Goal: Task Accomplishment & Management: Use online tool/utility

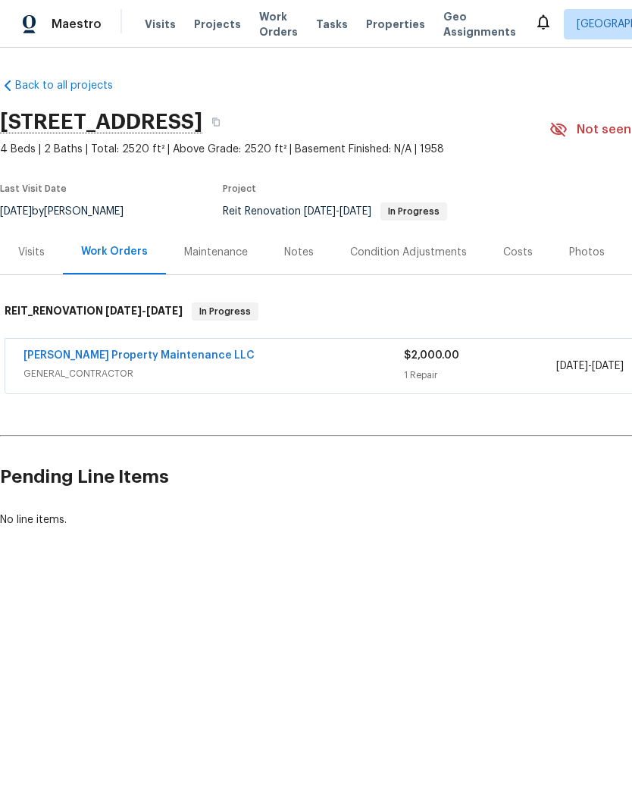
click at [170, 352] on link "Glen Property Maintenance LLC" at bounding box center [138, 355] width 231 height 11
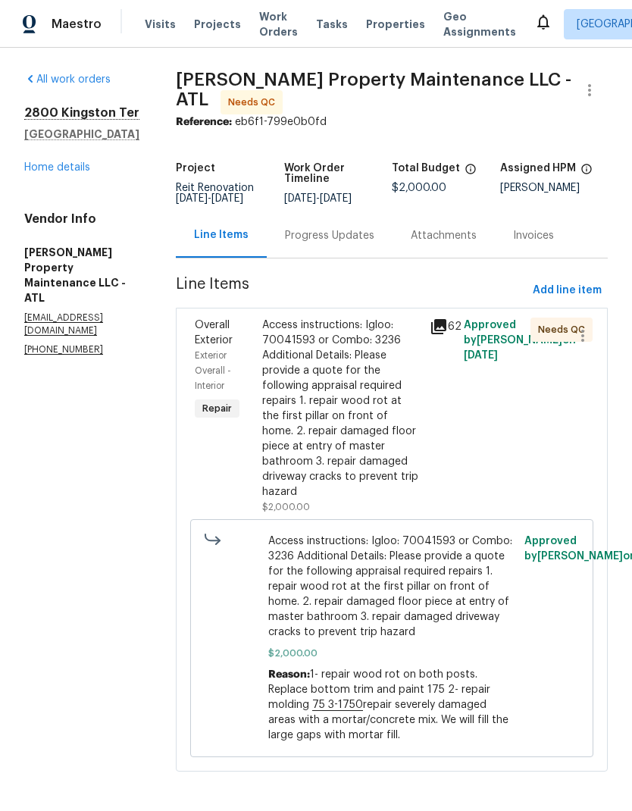
click at [369, 391] on div "Access instructions: Igloo: 70041593 or Combo: 3236 Additional Details: Please …" at bounding box center [341, 409] width 159 height 182
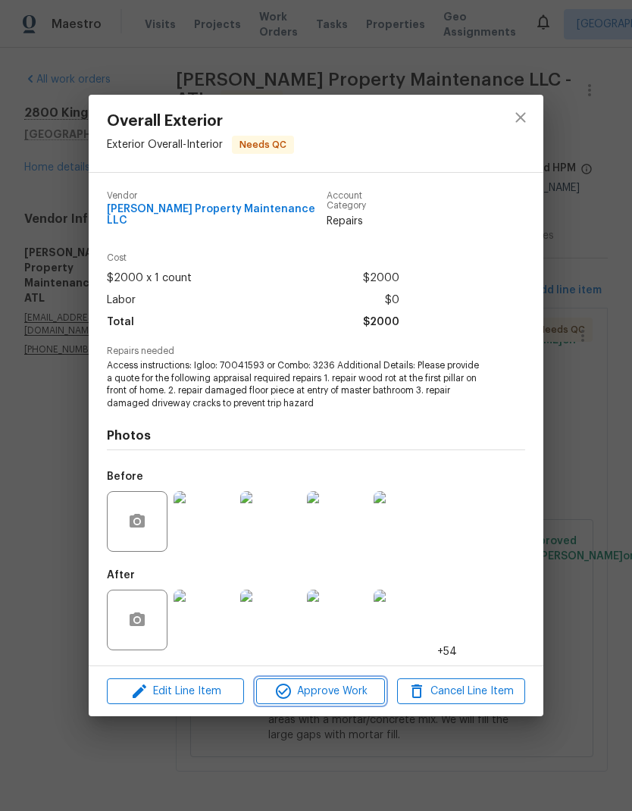
click at [361, 684] on span "Approve Work" at bounding box center [320, 691] width 119 height 19
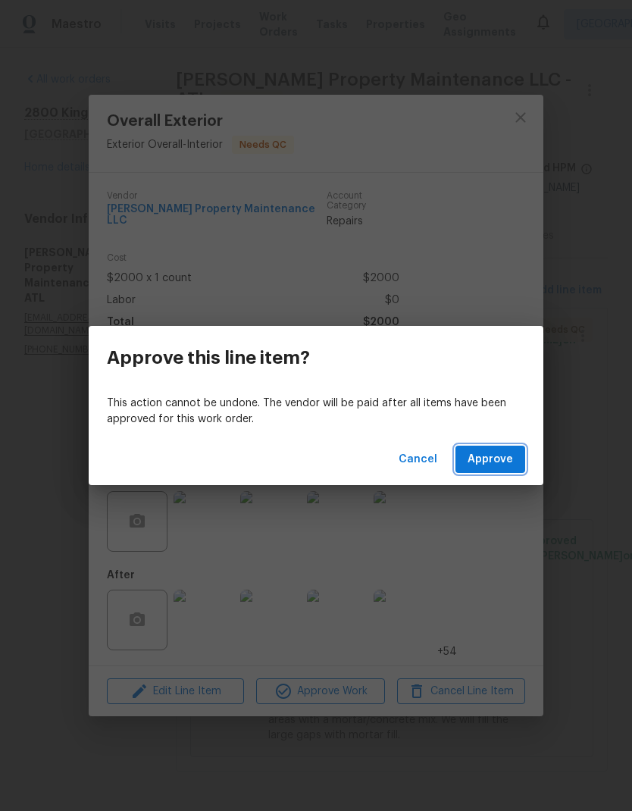
click at [496, 460] on span "Approve" at bounding box center [490, 459] width 45 height 19
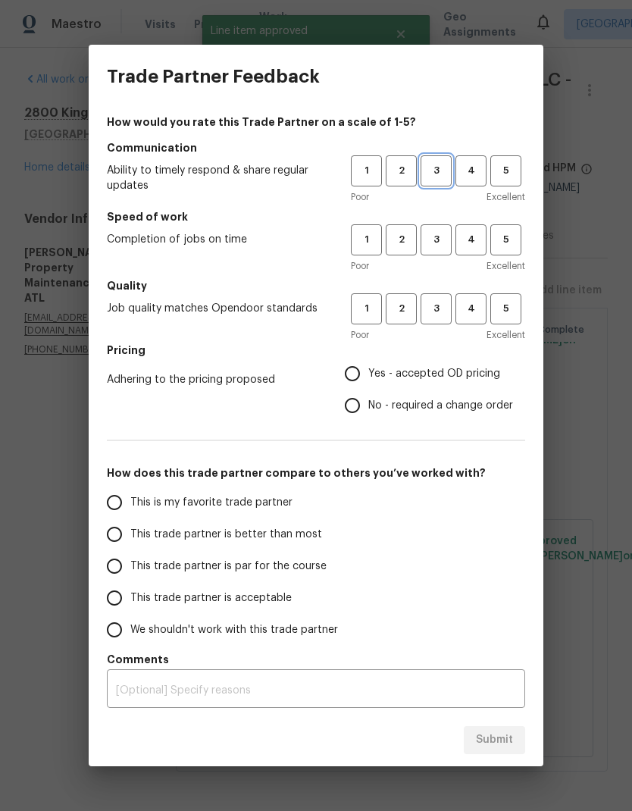
click at [438, 161] on button "3" at bounding box center [436, 170] width 31 height 31
click at [436, 233] on span "3" at bounding box center [436, 239] width 28 height 17
click at [434, 307] on span "3" at bounding box center [436, 308] width 28 height 17
click at [357, 404] on input "No - required a change order" at bounding box center [352, 406] width 32 height 32
radio input "true"
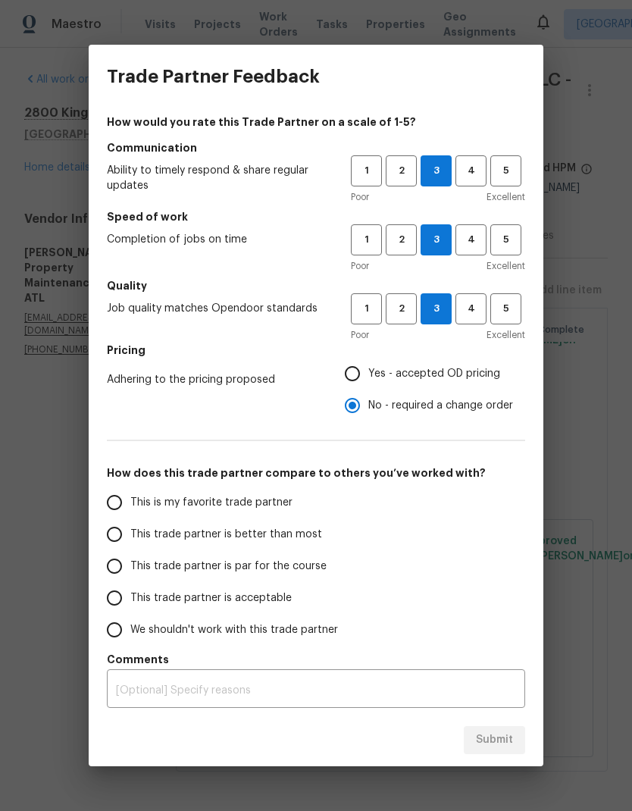
click at [114, 568] on input "This trade partner is par for the course" at bounding box center [115, 566] width 32 height 32
click at [497, 737] on span "Submit" at bounding box center [494, 740] width 37 height 19
radio input "true"
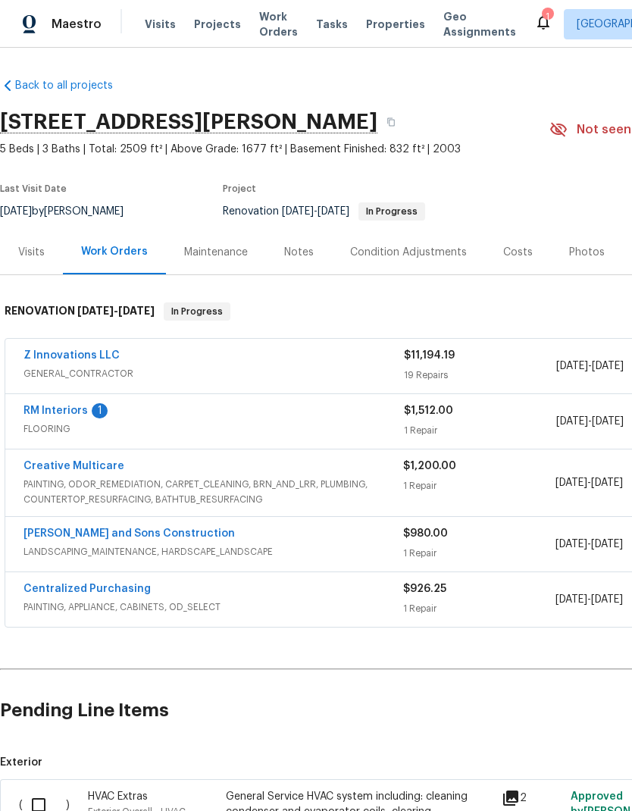
click at [70, 408] on link "RM Interiors" at bounding box center [55, 410] width 64 height 11
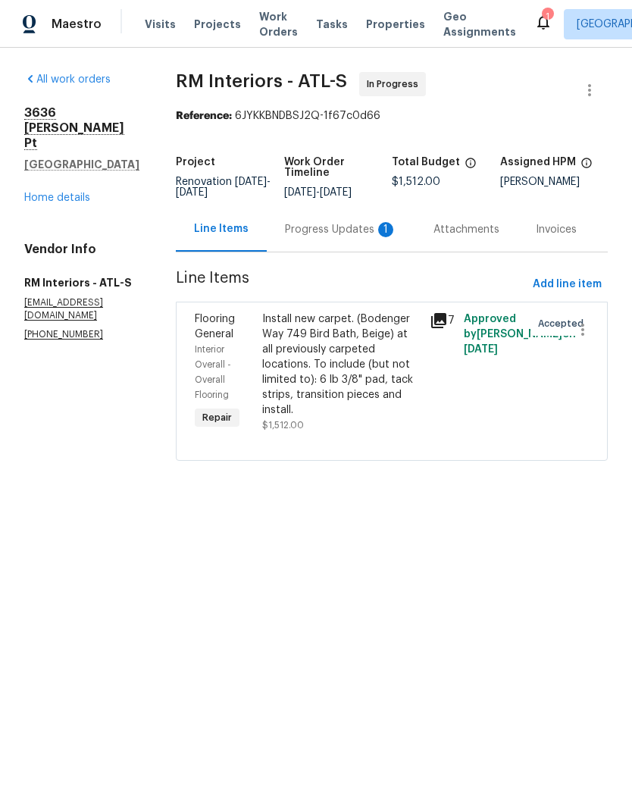
click at [341, 229] on div "Progress Updates 1" at bounding box center [341, 229] width 112 height 15
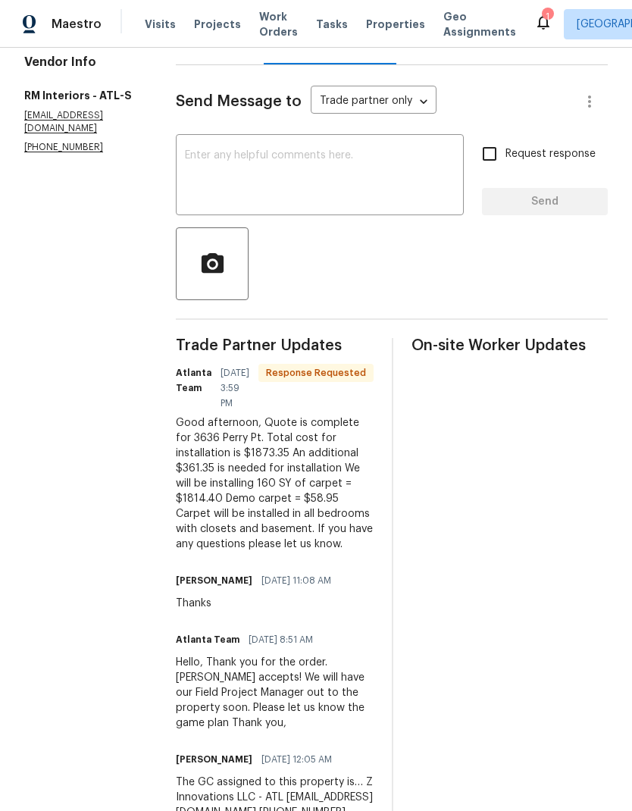
scroll to position [185, 0]
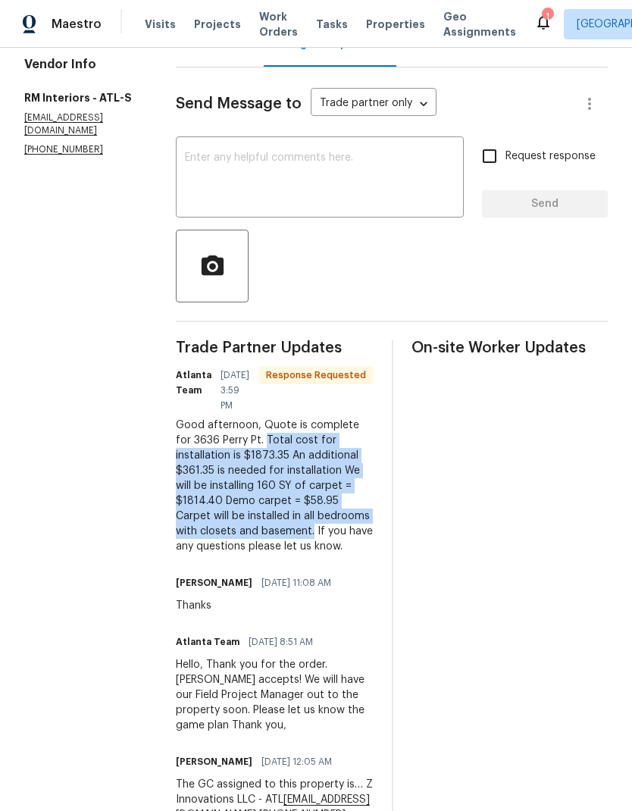
copy div "Total cost for installation is $1873.35 An additional $361.35 is needed for ins…"
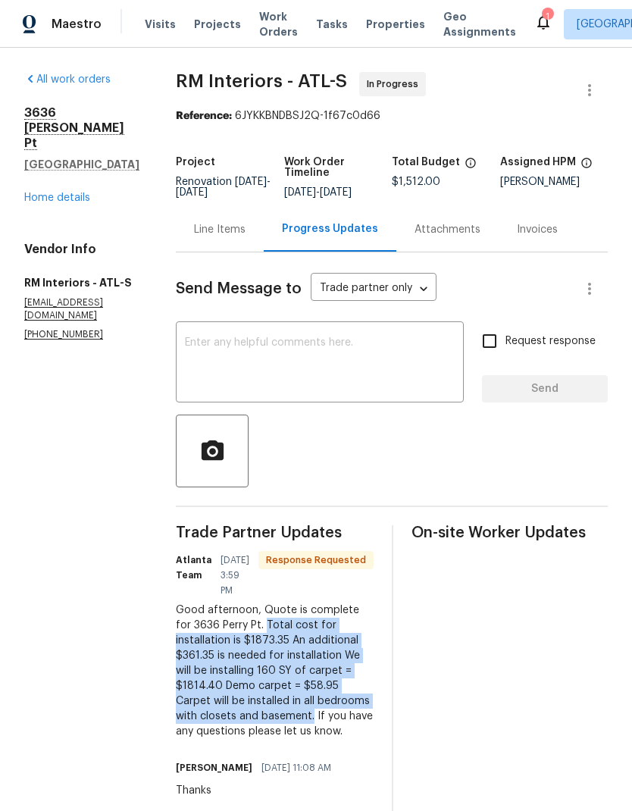
scroll to position [0, 0]
click at [221, 226] on div "Line Items" at bounding box center [220, 229] width 52 height 15
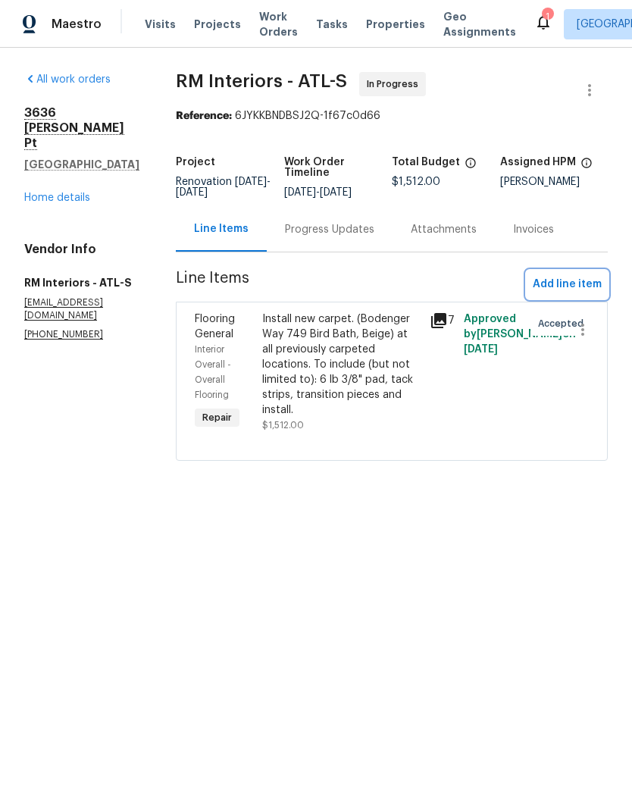
click at [580, 285] on span "Add line item" at bounding box center [567, 284] width 69 height 19
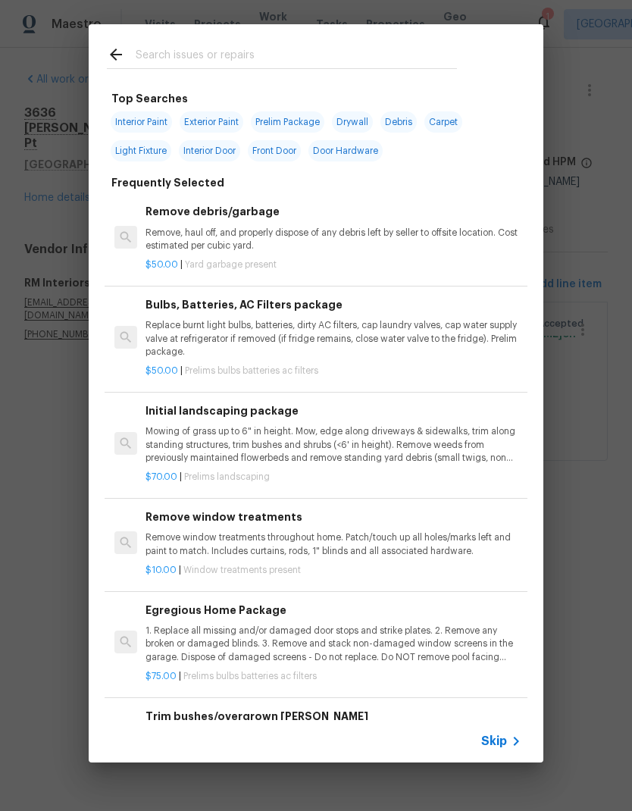
click at [239, 52] on input "text" at bounding box center [296, 56] width 321 height 23
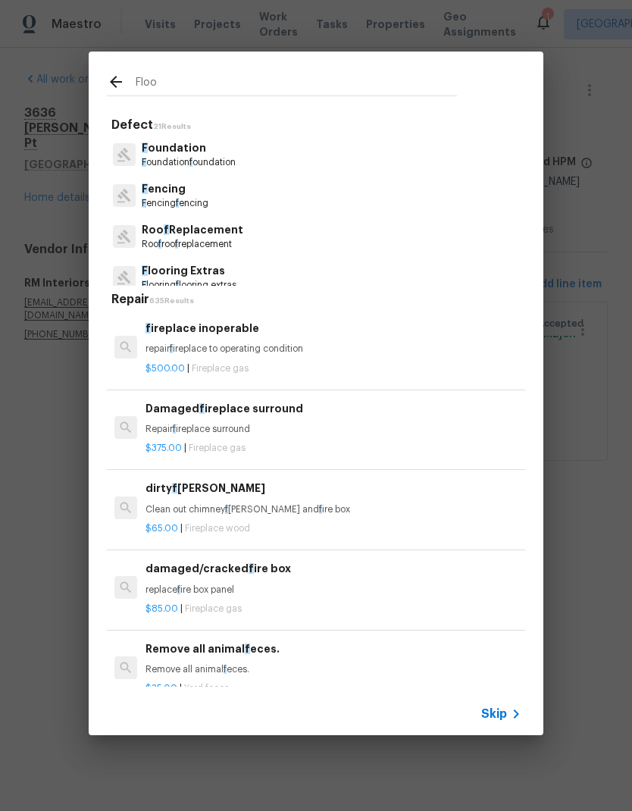
type input "Floor"
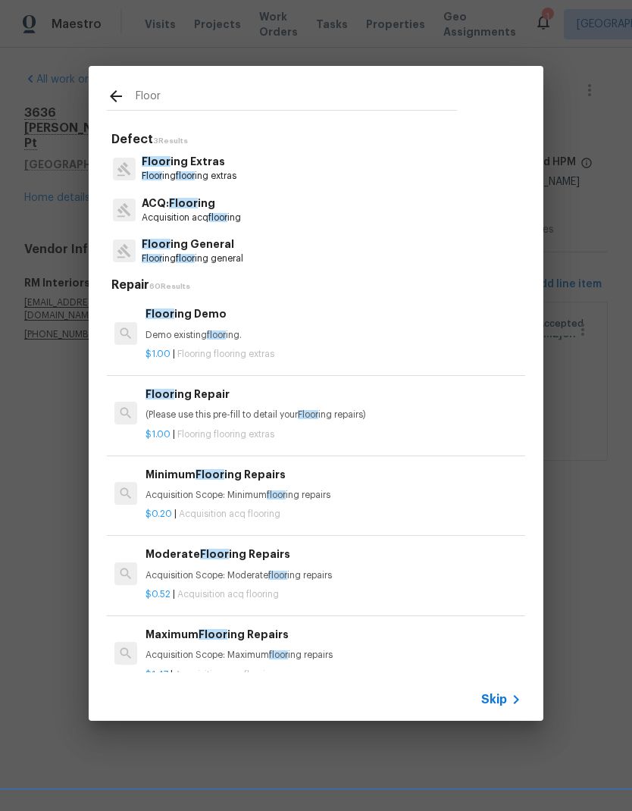
click at [214, 173] on p "Floor ing floor ing extras" at bounding box center [189, 176] width 95 height 13
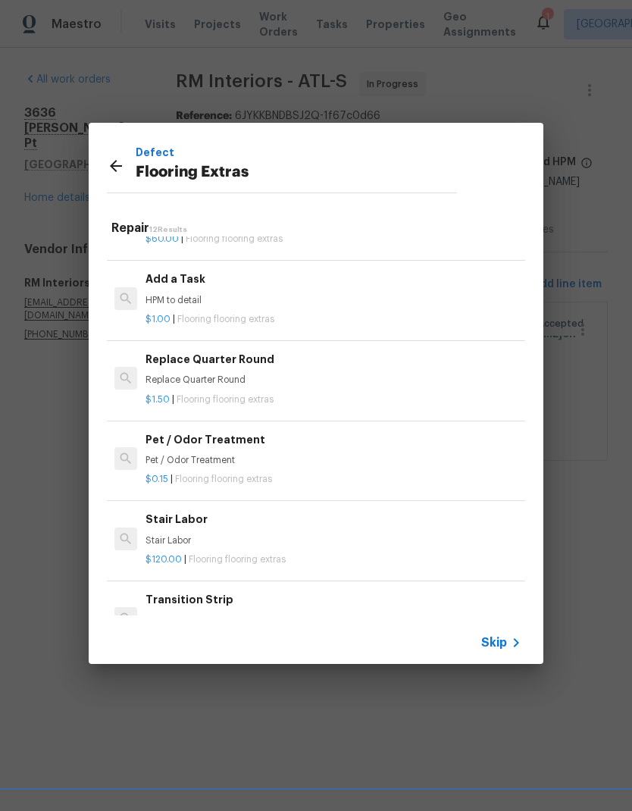
scroll to position [540, 0]
click at [171, 281] on h6 "Add a Task" at bounding box center [334, 277] width 376 height 17
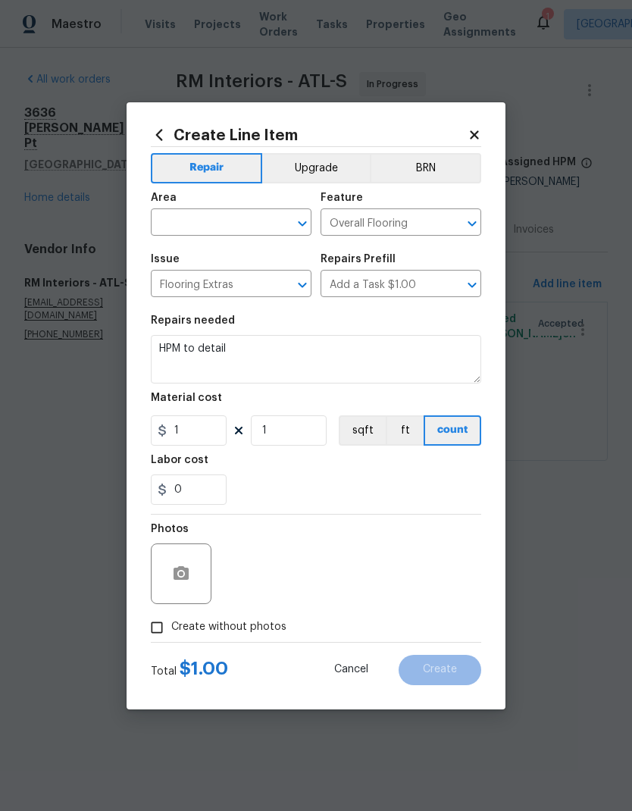
click at [468, 138] on icon at bounding box center [475, 135] width 14 height 14
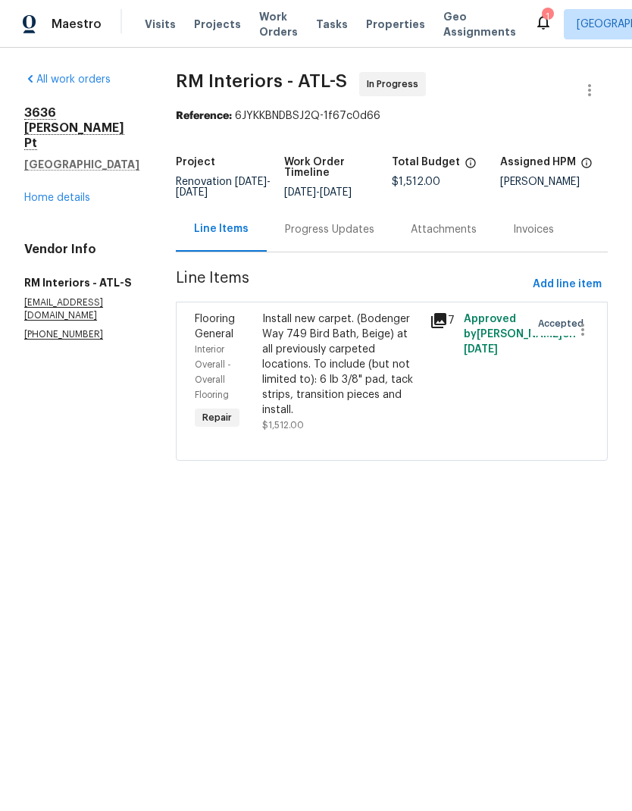
click at [339, 241] on div "Progress Updates" at bounding box center [330, 229] width 126 height 45
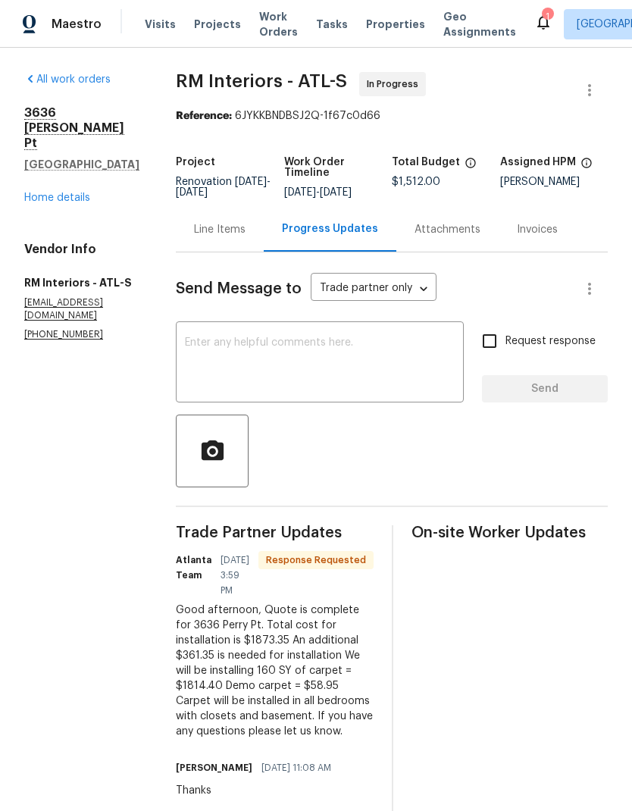
click at [218, 226] on div "Line Items" at bounding box center [220, 229] width 52 height 15
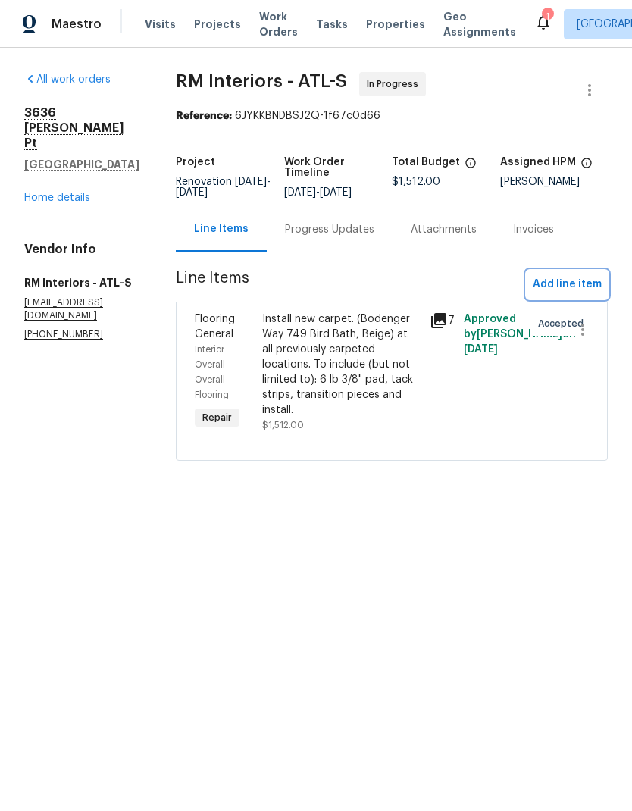
click at [587, 280] on span "Add line item" at bounding box center [567, 284] width 69 height 19
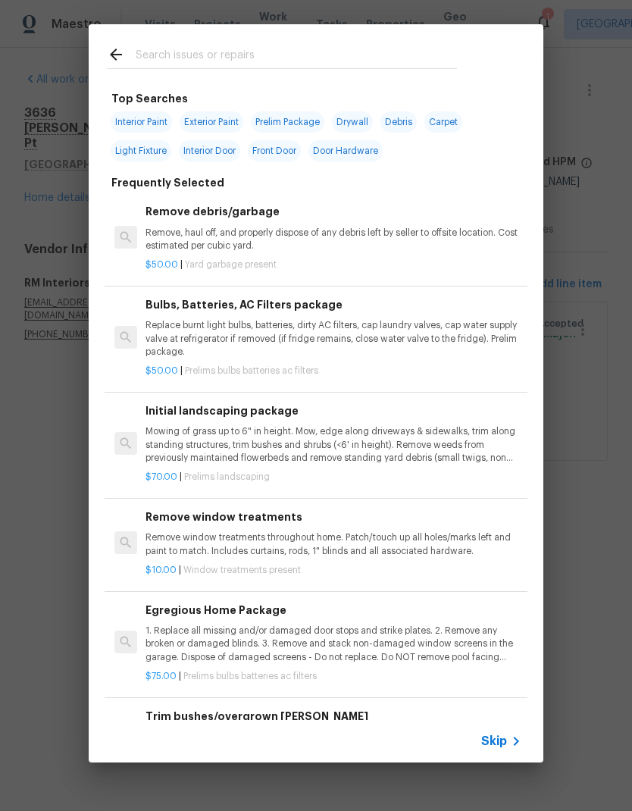
click at [268, 45] on input "text" at bounding box center [296, 56] width 321 height 23
type input "Floor"
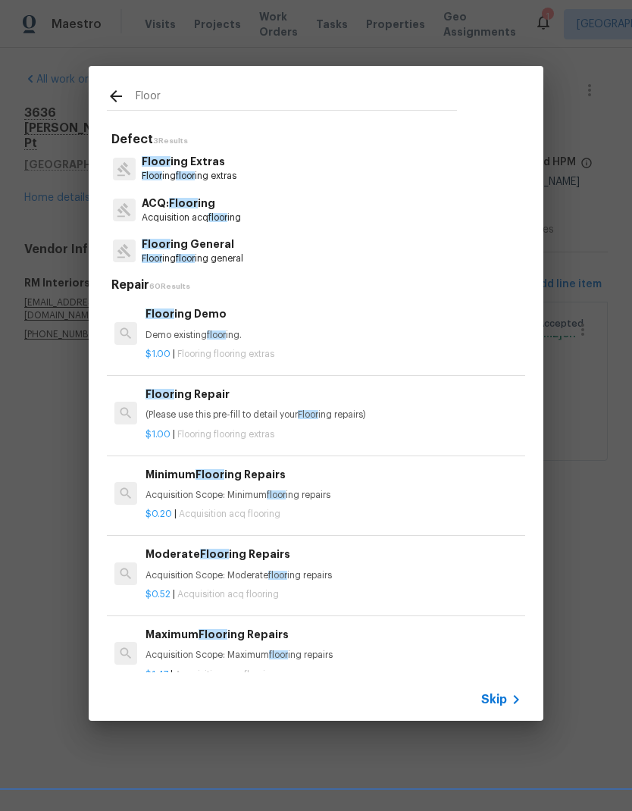
click at [231, 165] on p "Floor ing Extras" at bounding box center [189, 162] width 95 height 16
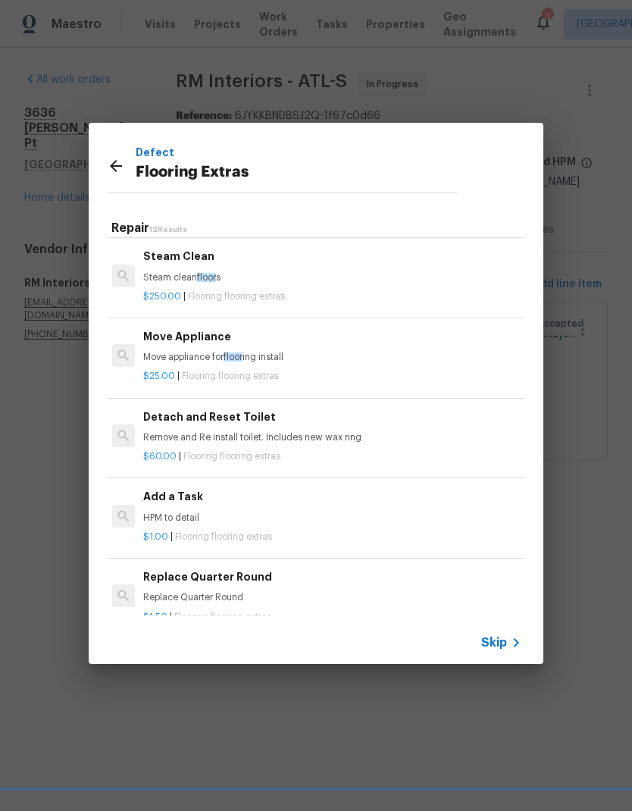
scroll to position [321, 2]
click at [180, 512] on p "HPM to detail" at bounding box center [331, 518] width 376 height 13
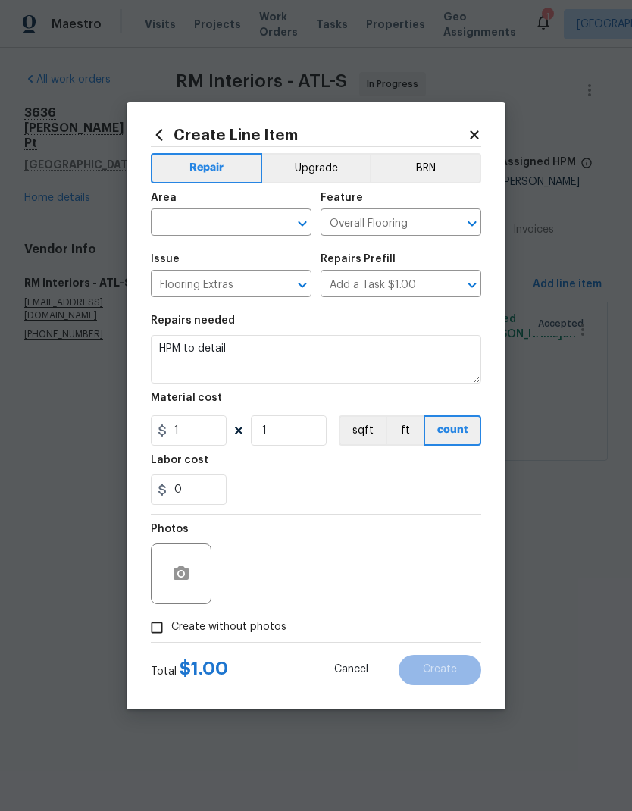
click at [239, 219] on input "text" at bounding box center [210, 223] width 118 height 23
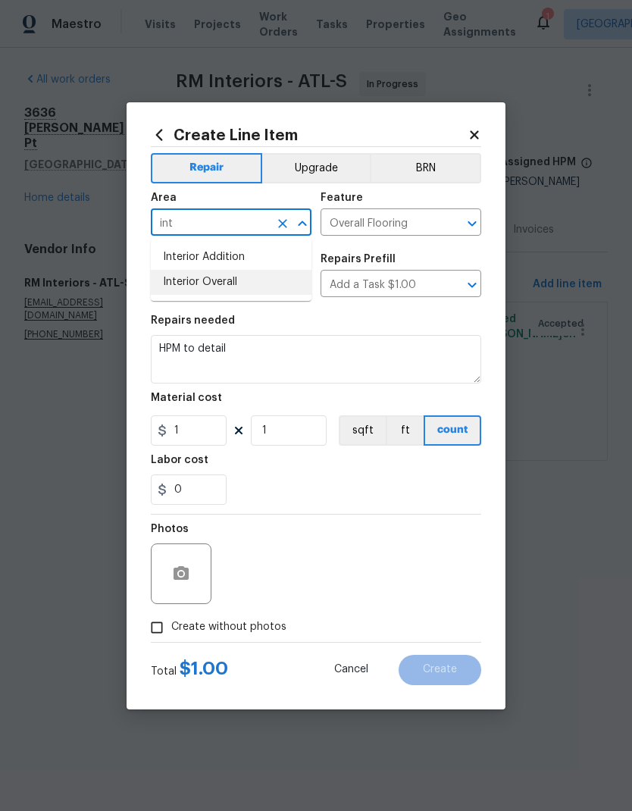
click at [227, 285] on li "Interior Overall" at bounding box center [231, 282] width 161 height 25
type input "Interior Overall"
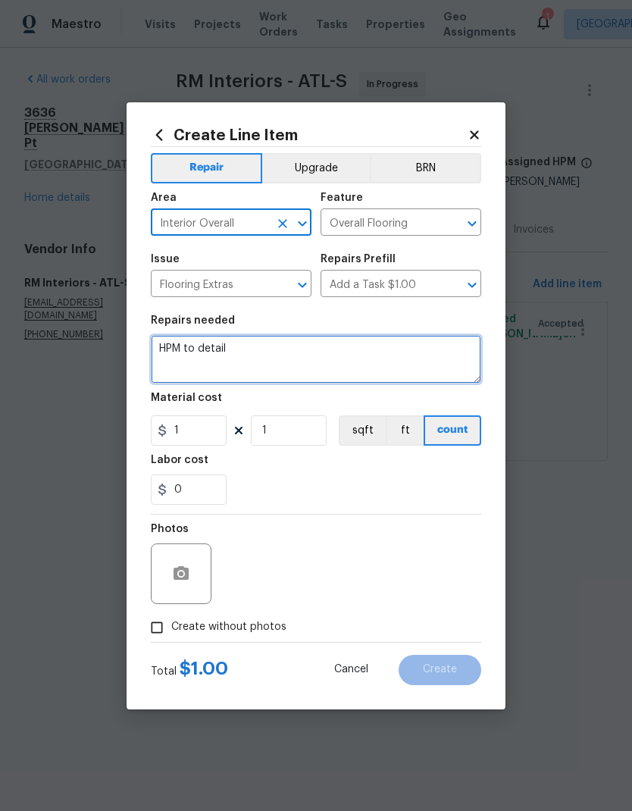
click at [215, 346] on textarea "HPM to detail" at bounding box center [316, 359] width 330 height 49
click at [175, 340] on textarea "HPM to detail" at bounding box center [316, 359] width 330 height 49
click at [174, 340] on textarea "HPM to detail" at bounding box center [316, 359] width 330 height 49
paste textarea "Total cost for installation is $1873.35 An additional $361.35 is needed for ins…"
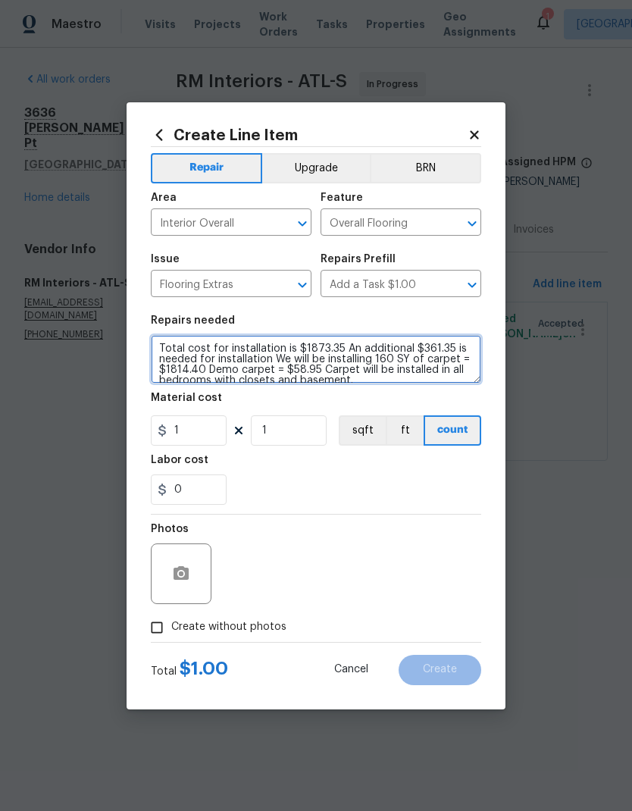
scroll to position [4, 0]
type textarea "Total cost for installation is $1873.35 An additional $361.35 is needed for ins…"
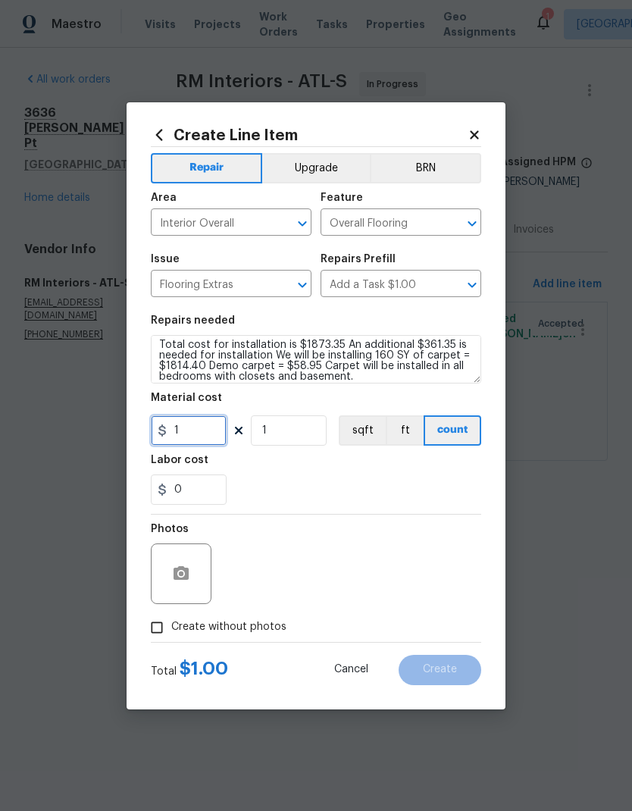
click at [212, 434] on input "1" at bounding box center [189, 430] width 76 height 30
type input "361.35"
click at [308, 430] on input "1" at bounding box center [289, 430] width 76 height 30
click at [183, 577] on icon "button" at bounding box center [181, 574] width 18 height 18
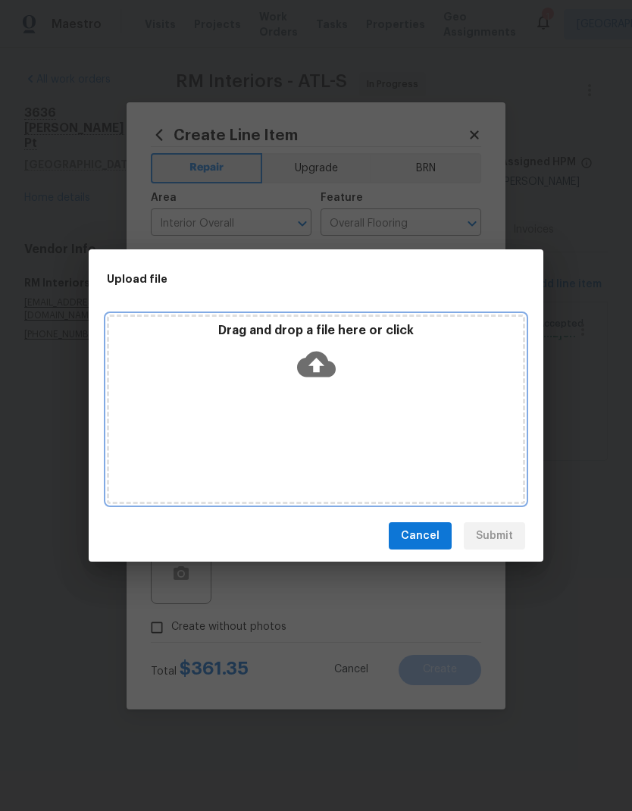
click at [327, 360] on icon at bounding box center [316, 365] width 39 height 26
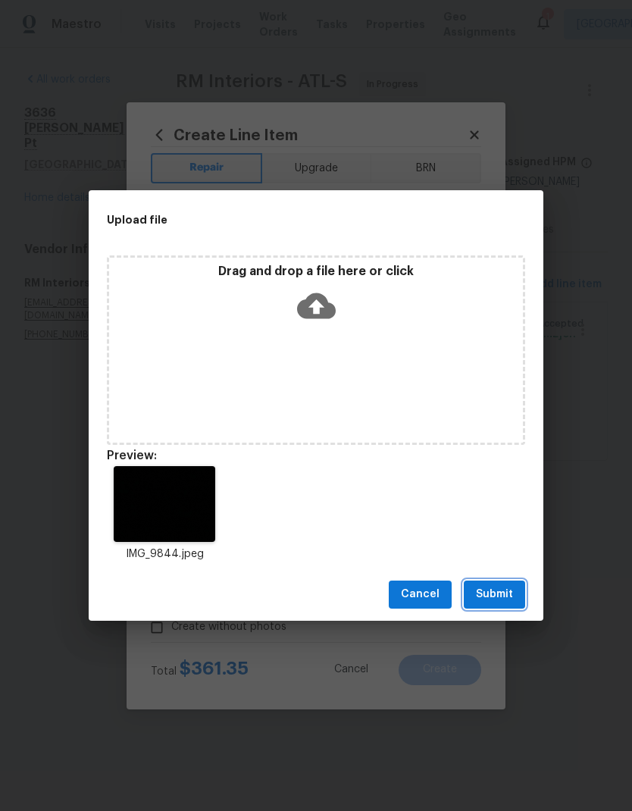
click at [505, 593] on span "Submit" at bounding box center [494, 594] width 37 height 19
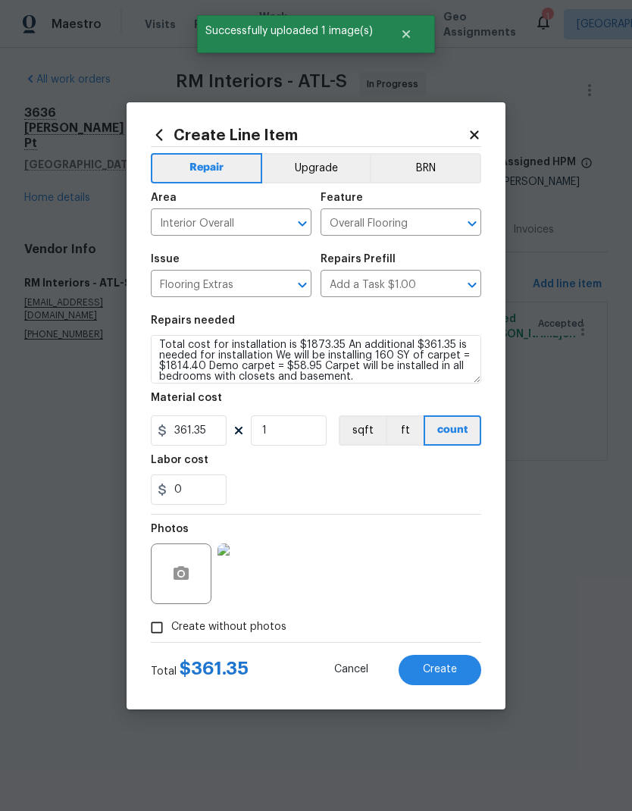
click at [461, 678] on button "Create" at bounding box center [440, 670] width 83 height 30
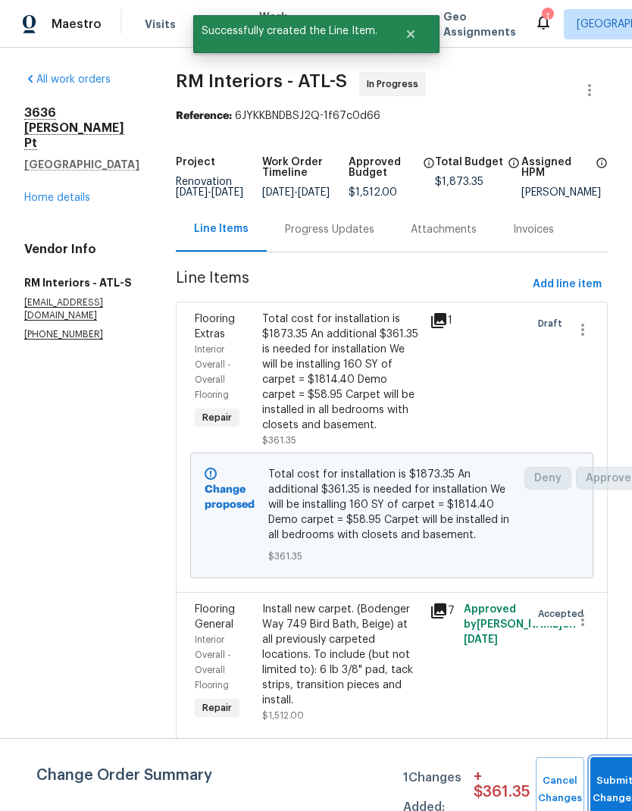
click at [610, 777] on button "Submit Changes" at bounding box center [614, 789] width 49 height 65
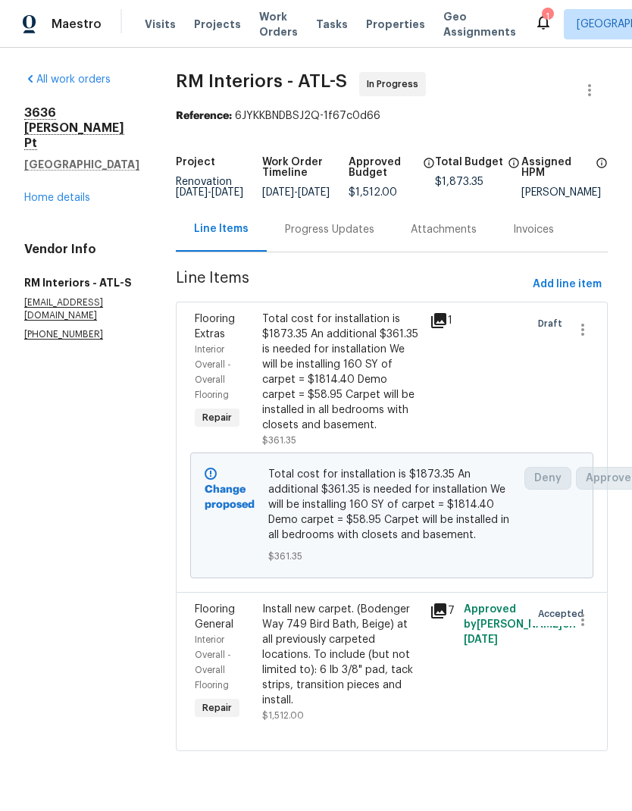
click at [81, 192] on link "Home details" at bounding box center [57, 197] width 66 height 11
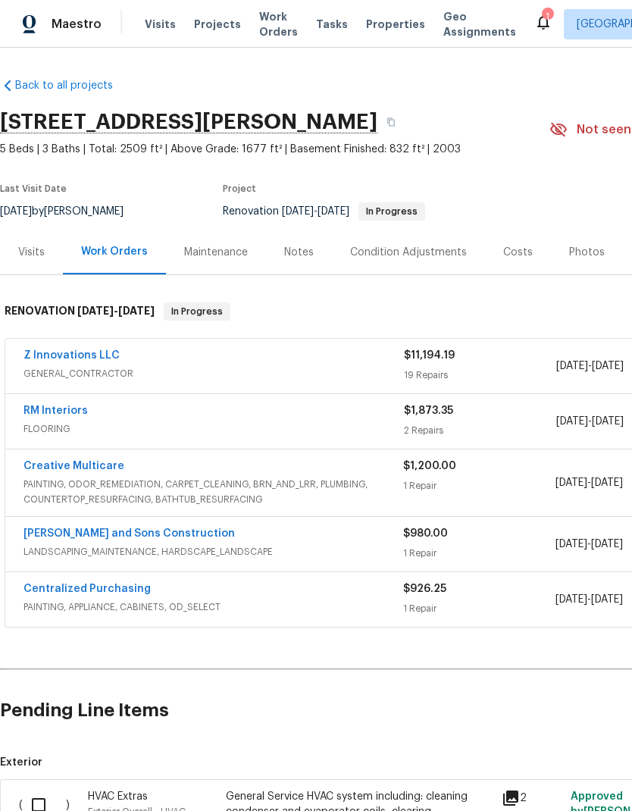
click at [521, 246] on div "Costs" at bounding box center [518, 252] width 30 height 15
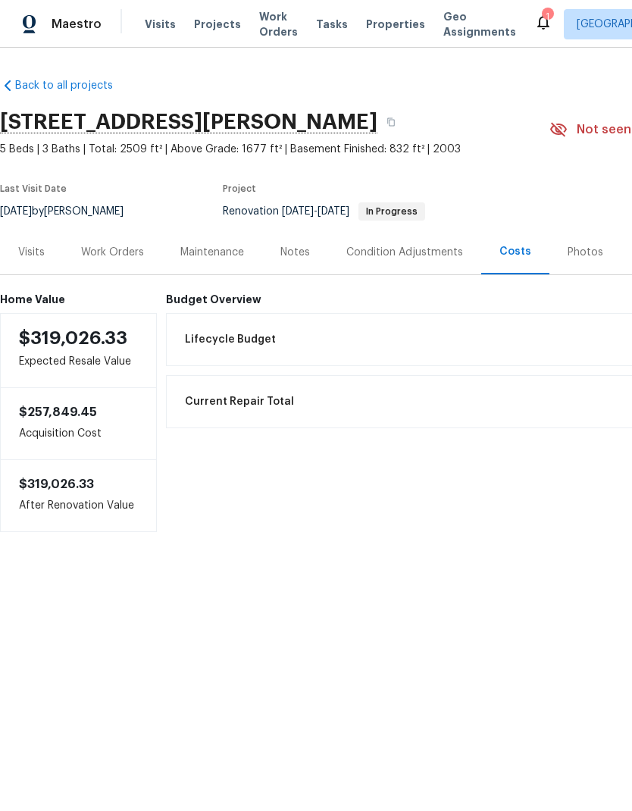
click at [128, 249] on div "Work Orders" at bounding box center [112, 252] width 63 height 15
